Goal: Task Accomplishment & Management: Use online tool/utility

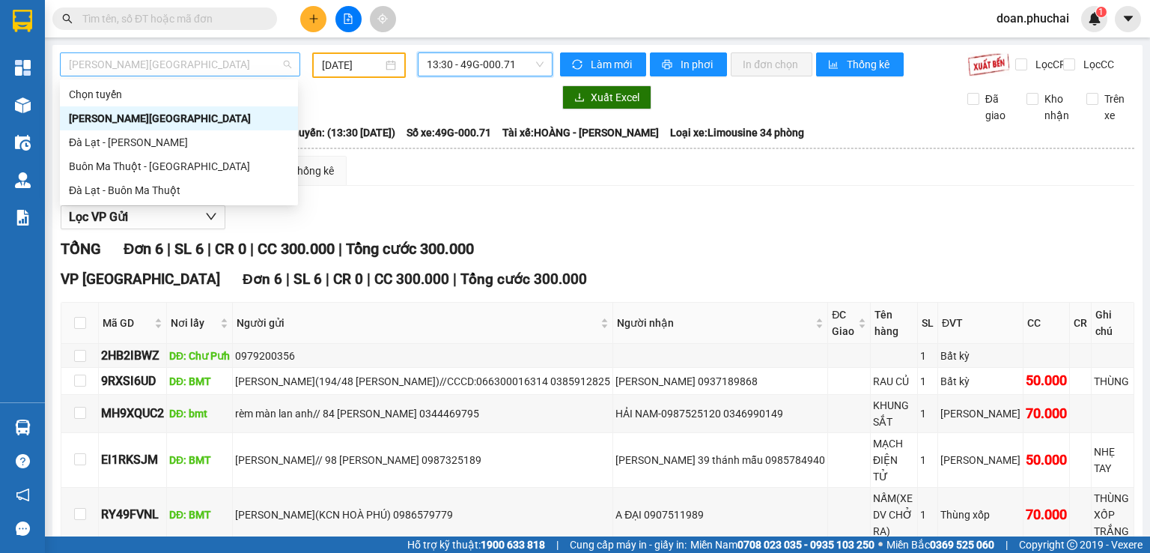
click at [177, 67] on span "[PERSON_NAME][GEOGRAPHIC_DATA]" at bounding box center [180, 64] width 222 height 22
click at [187, 165] on div "Buôn Ma Thuột - [GEOGRAPHIC_DATA]" at bounding box center [179, 166] width 220 height 16
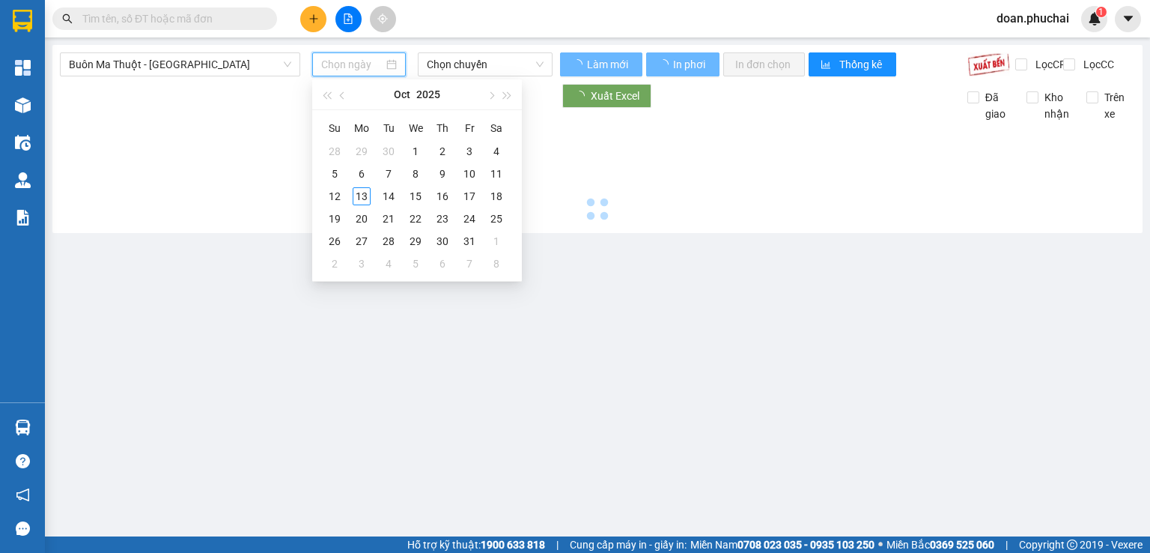
click at [347, 67] on input at bounding box center [351, 64] width 61 height 16
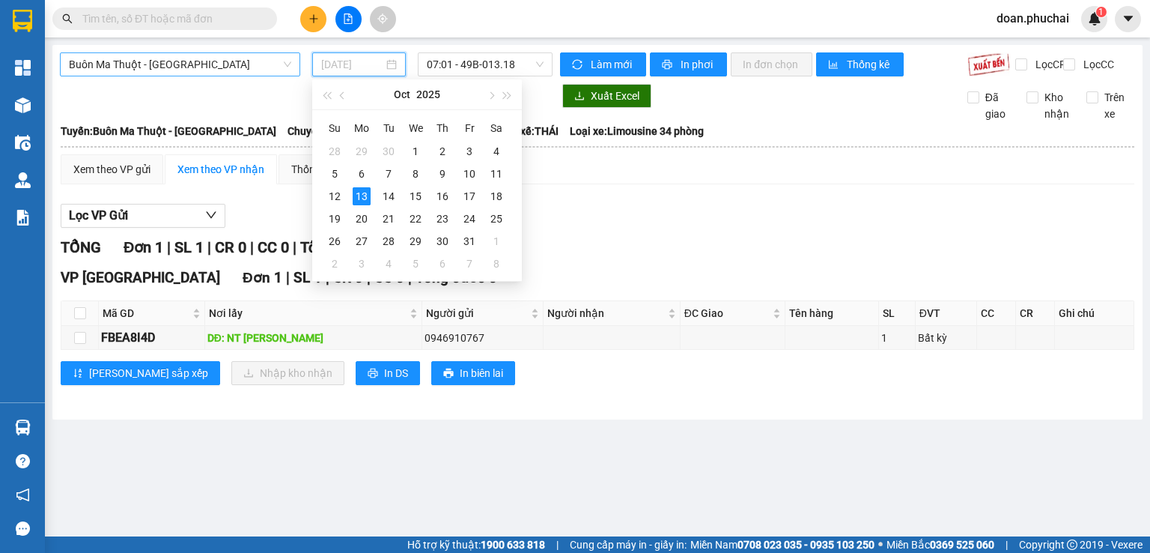
type input "[DATE]"
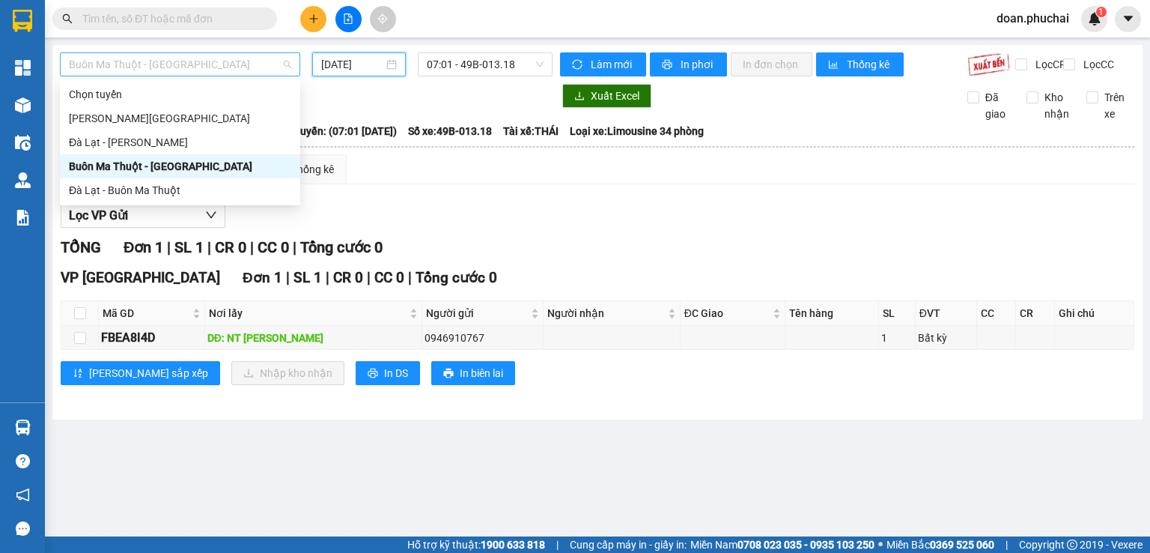
click at [186, 62] on span "Buôn Ma Thuột - [GEOGRAPHIC_DATA]" at bounding box center [180, 64] width 222 height 22
click at [179, 179] on div "Đà Lạt - Buôn Ma Thuột" at bounding box center [180, 190] width 240 height 24
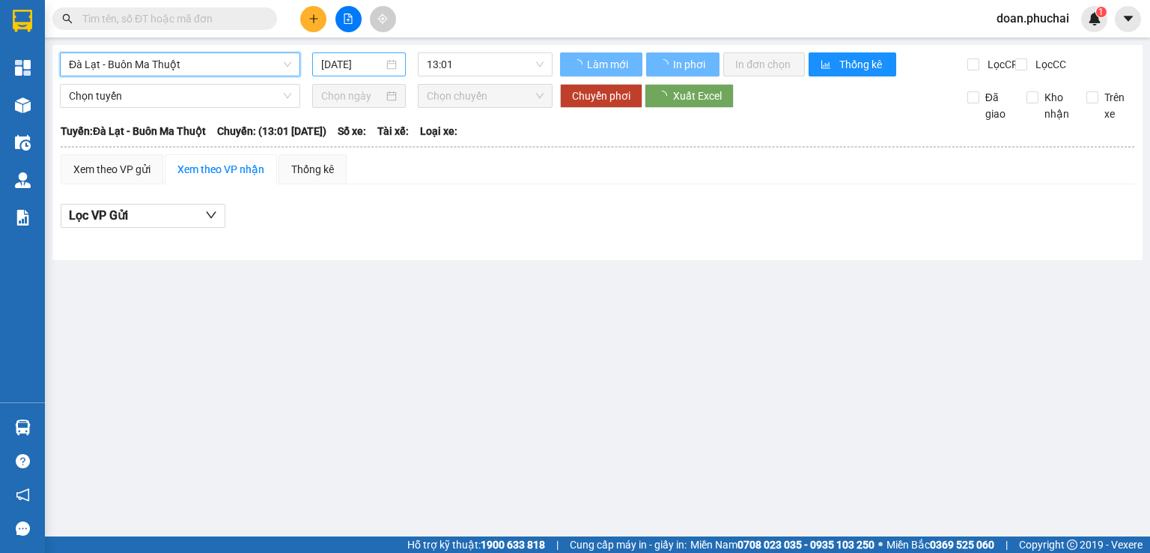
click at [335, 68] on input "[DATE]" at bounding box center [351, 64] width 61 height 16
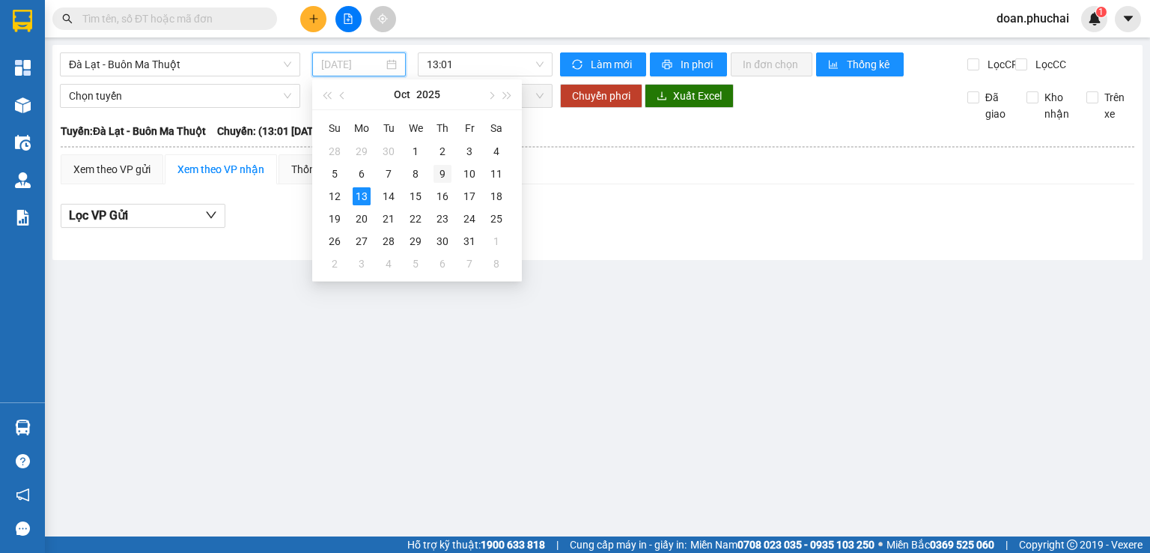
click at [437, 170] on div "9" at bounding box center [443, 174] width 18 height 18
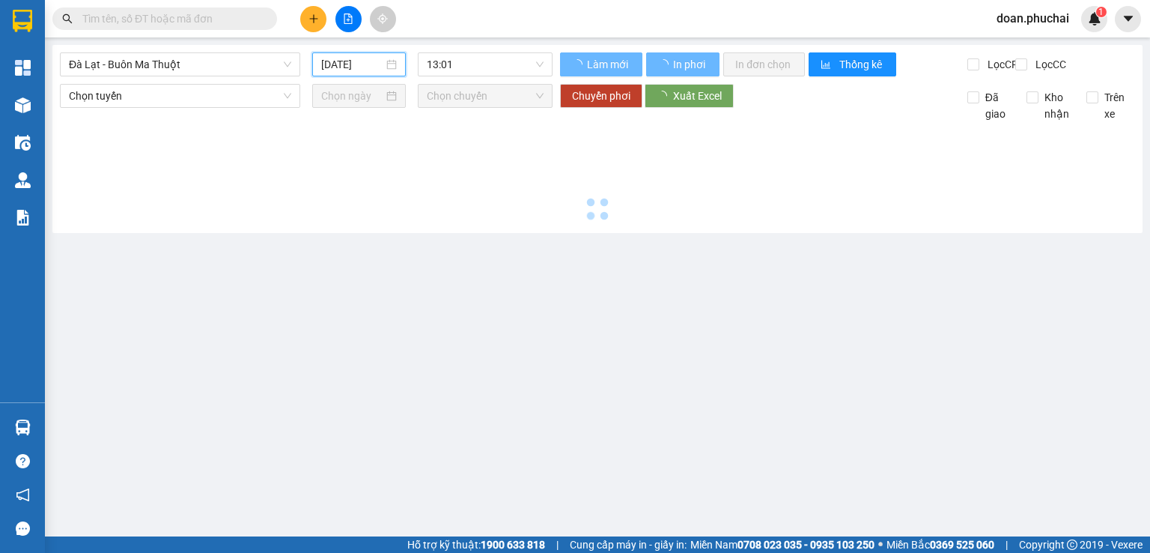
type input "[DATE]"
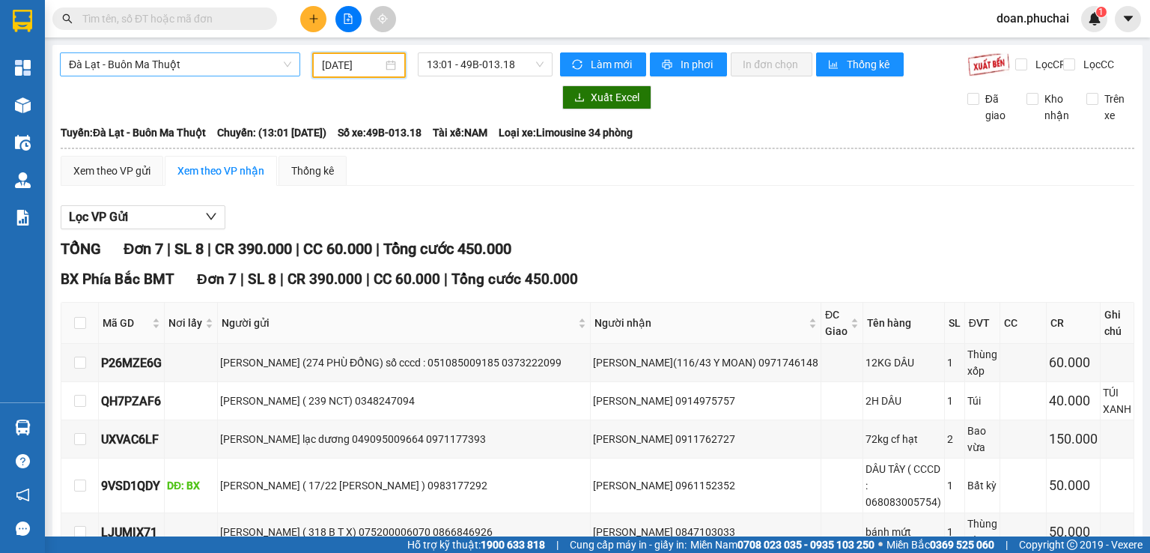
click at [228, 65] on span "Đà Lạt - Buôn Ma Thuột" at bounding box center [180, 64] width 222 height 22
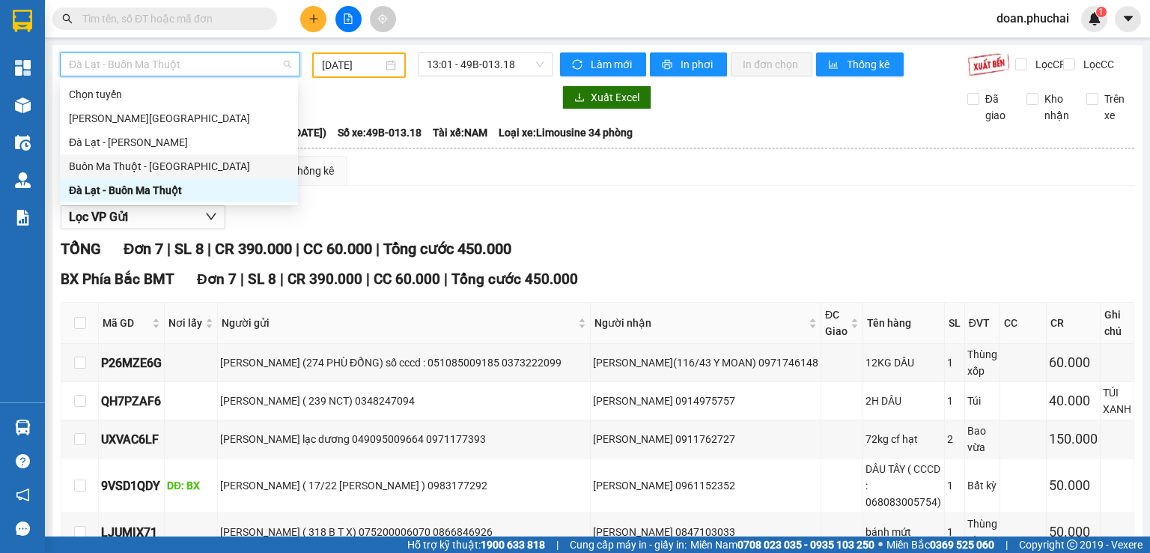
click at [157, 159] on div "Buôn Ma Thuột - [GEOGRAPHIC_DATA]" at bounding box center [179, 166] width 220 height 16
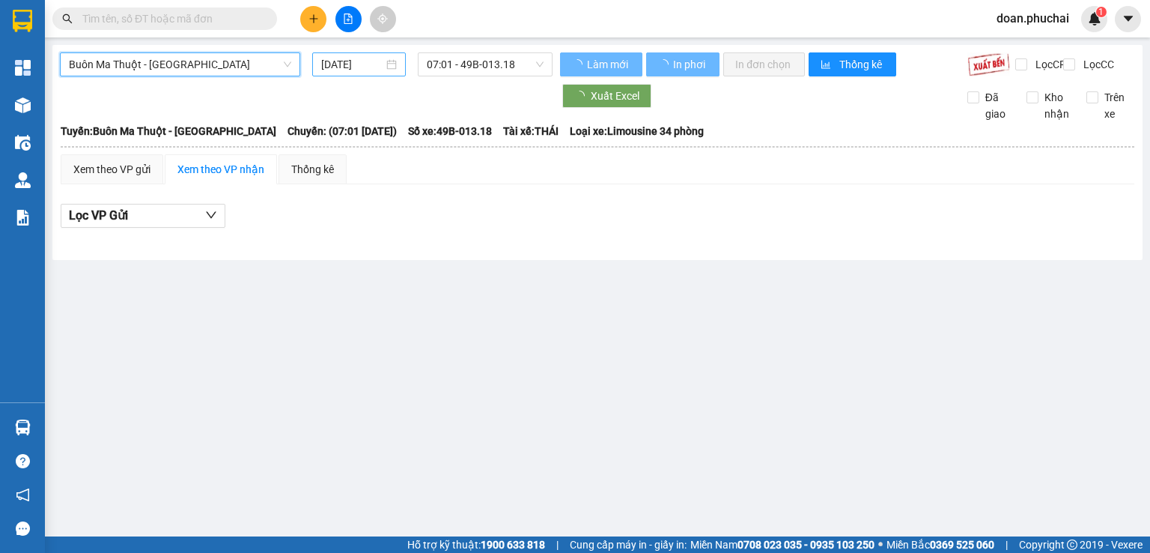
click at [328, 67] on input "[DATE]" at bounding box center [351, 64] width 61 height 16
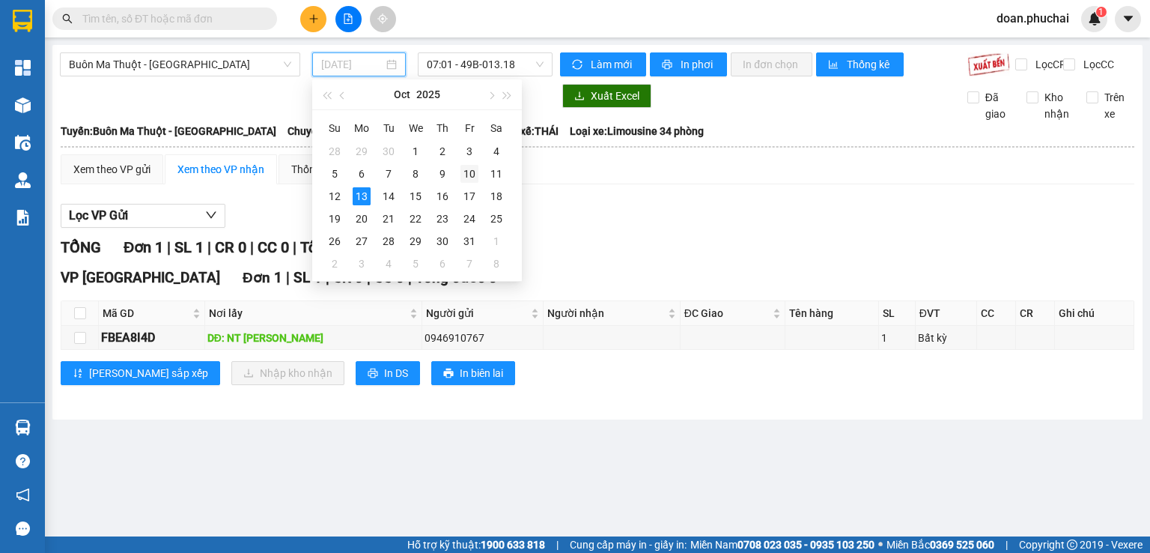
click at [472, 180] on div "10" at bounding box center [469, 174] width 18 height 18
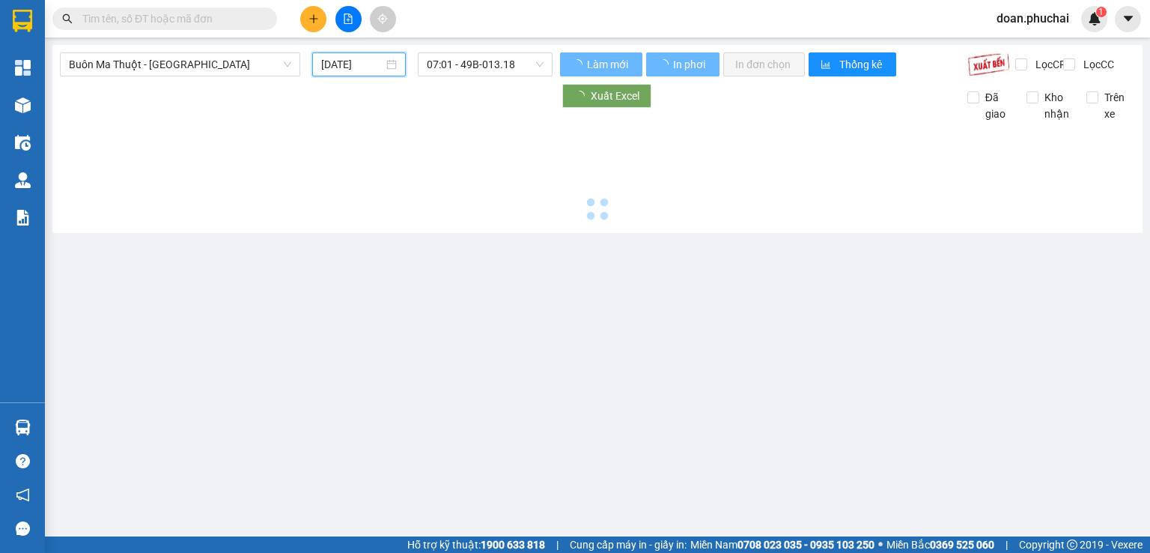
type input "[DATE]"
